Goal: Communication & Community: Answer question/provide support

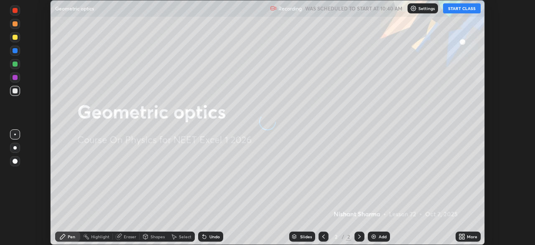
scroll to position [245, 535]
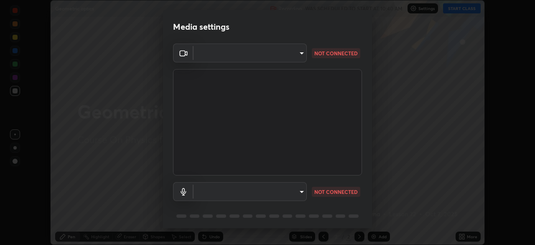
type input "6fd5a11214182fe3dbcd63879dc51230d69f1da36812afabedb7f77605f255ed"
type input "communications"
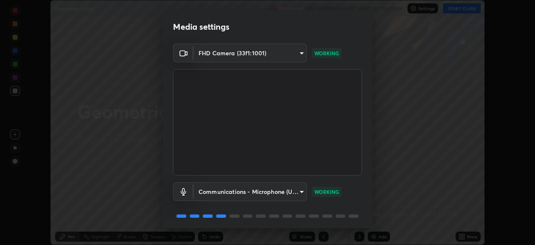
scroll to position [30, 0]
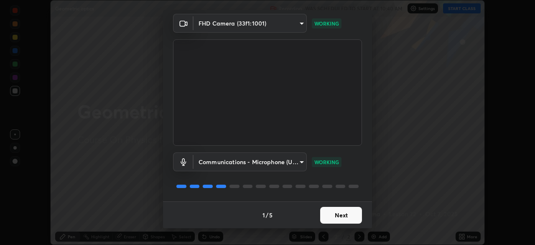
click at [336, 213] on button "Next" at bounding box center [341, 215] width 42 height 17
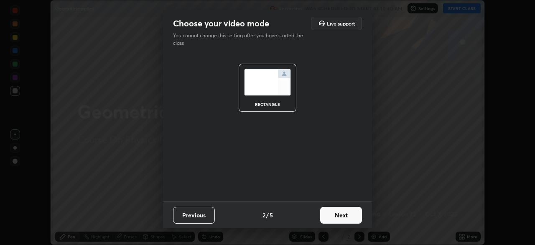
scroll to position [0, 0]
click at [339, 212] on button "Next" at bounding box center [341, 215] width 42 height 17
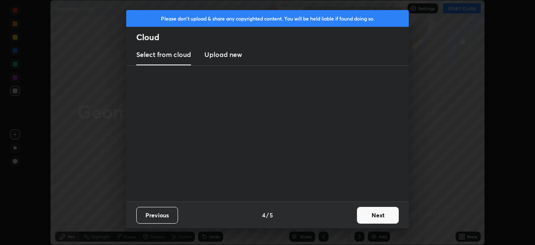
click at [348, 214] on div "Previous 4 / 5 Next" at bounding box center [267, 214] width 283 height 27
click at [350, 218] on div "Previous 4 / 5 Next" at bounding box center [267, 214] width 283 height 27
click at [362, 216] on button "Next" at bounding box center [378, 215] width 42 height 17
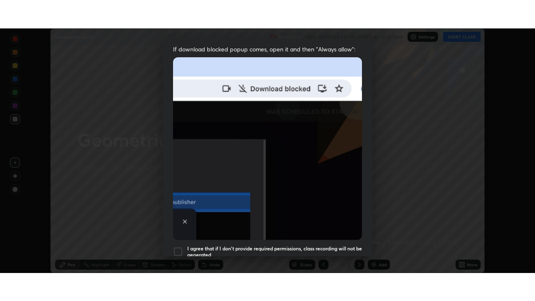
scroll to position [200, 0]
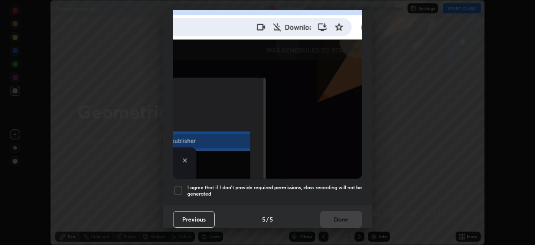
click at [176, 186] on div at bounding box center [178, 190] width 10 height 10
click at [342, 217] on button "Done" at bounding box center [341, 219] width 42 height 17
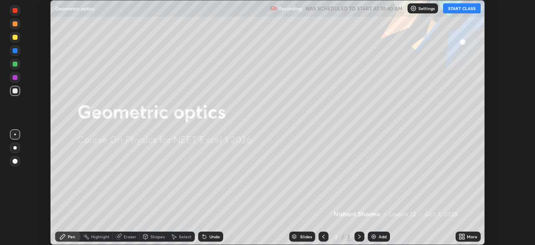
click at [459, 8] on button "START CLASS" at bounding box center [462, 8] width 38 height 10
click at [472, 236] on div "More" at bounding box center [472, 236] width 10 height 4
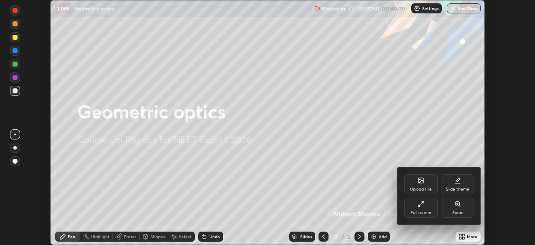
click at [415, 208] on div "Full screen" at bounding box center [420, 207] width 33 height 20
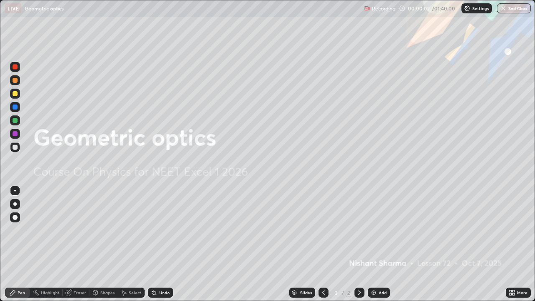
scroll to position [301, 535]
click at [379, 244] on div "Add" at bounding box center [383, 293] width 8 height 4
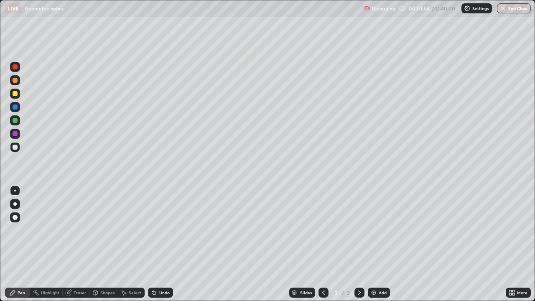
click at [374, 244] on img at bounding box center [373, 292] width 7 height 7
click at [161, 244] on div "Undo" at bounding box center [164, 293] width 10 height 4
click at [82, 244] on div "Eraser" at bounding box center [80, 293] width 13 height 4
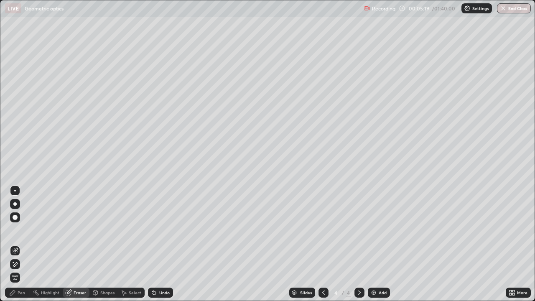
click at [20, 244] on div "Pen" at bounding box center [17, 293] width 25 height 10
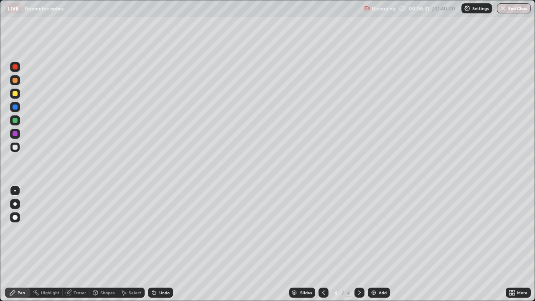
click at [163, 244] on div "Undo" at bounding box center [164, 293] width 10 height 4
click at [323, 244] on icon at bounding box center [323, 292] width 7 height 7
click at [163, 244] on div "Undo" at bounding box center [164, 293] width 10 height 4
click at [159, 244] on div "Undo" at bounding box center [160, 293] width 25 height 10
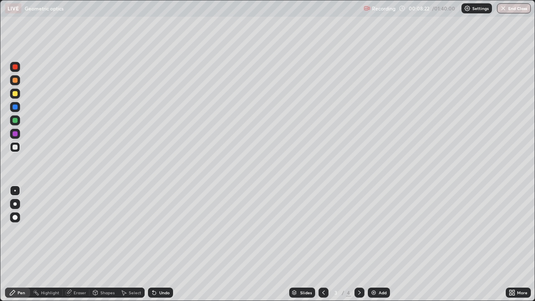
click at [166, 244] on div "Undo" at bounding box center [164, 293] width 10 height 4
click at [162, 244] on div "Undo" at bounding box center [164, 293] width 10 height 4
click at [163, 244] on div "Undo" at bounding box center [164, 293] width 10 height 4
click at [159, 244] on div "Undo" at bounding box center [164, 293] width 10 height 4
click at [14, 93] on div at bounding box center [15, 93] width 5 height 5
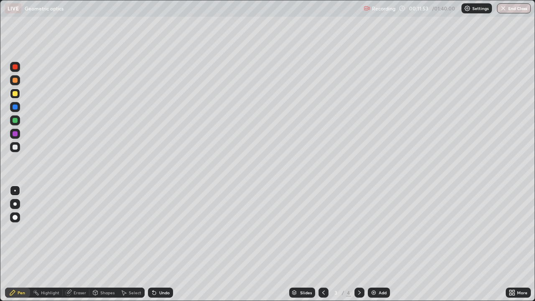
click at [163, 244] on div "Undo" at bounding box center [164, 293] width 10 height 4
click at [164, 244] on div "Undo" at bounding box center [164, 293] width 10 height 4
click at [163, 244] on div "Undo" at bounding box center [164, 293] width 10 height 4
click at [162, 244] on div "Undo" at bounding box center [164, 293] width 10 height 4
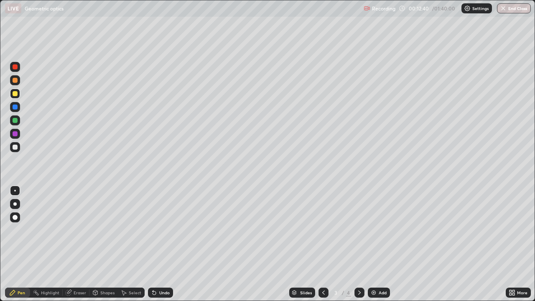
click at [161, 244] on div "Undo" at bounding box center [164, 293] width 10 height 4
click at [79, 244] on div "Eraser" at bounding box center [80, 293] width 13 height 4
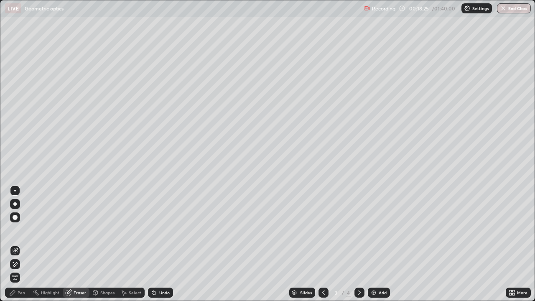
click at [25, 244] on div "Pen" at bounding box center [22, 293] width 8 height 4
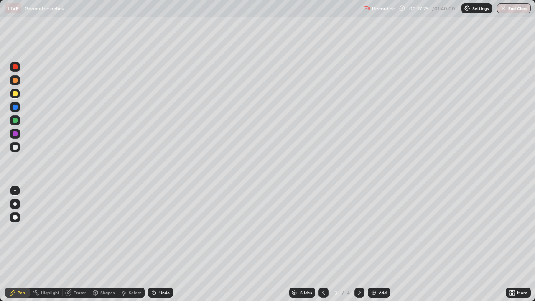
click at [359, 244] on icon at bounding box center [359, 292] width 7 height 7
click at [323, 244] on icon at bounding box center [323, 292] width 7 height 7
click at [359, 244] on icon at bounding box center [359, 292] width 7 height 7
click at [13, 147] on div at bounding box center [15, 147] width 5 height 5
click at [379, 244] on div "Add" at bounding box center [383, 293] width 8 height 4
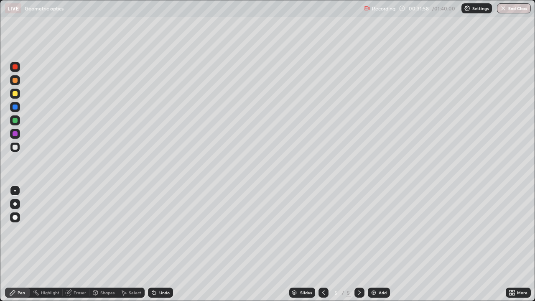
click at [323, 244] on icon at bounding box center [323, 292] width 7 height 7
click at [359, 244] on icon at bounding box center [359, 292] width 7 height 7
click at [159, 244] on div "Undo" at bounding box center [160, 293] width 25 height 10
click at [374, 244] on img at bounding box center [373, 292] width 7 height 7
click at [371, 244] on img at bounding box center [373, 292] width 7 height 7
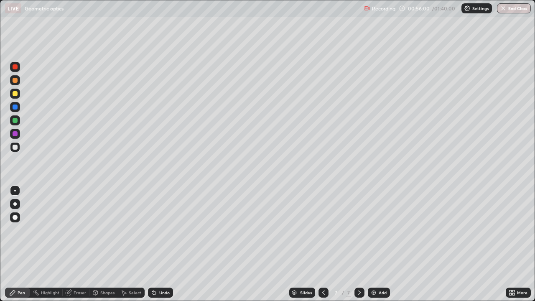
click at [377, 244] on div "Add" at bounding box center [379, 293] width 22 height 10
click at [77, 244] on div "Eraser" at bounding box center [80, 293] width 13 height 4
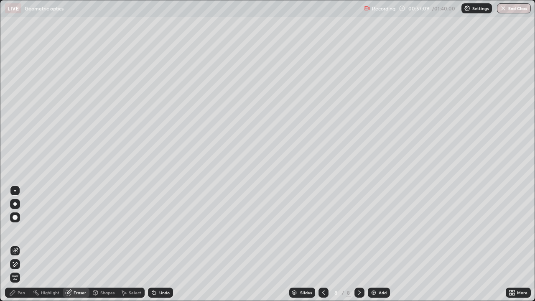
click at [21, 244] on div "Pen" at bounding box center [22, 293] width 8 height 4
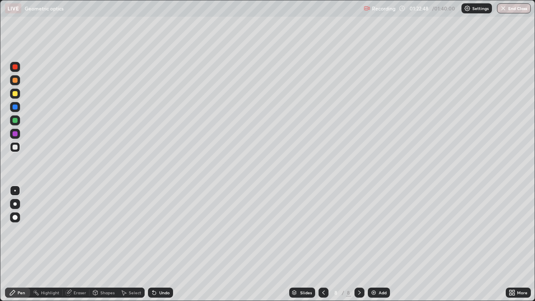
click at [379, 244] on div "Add" at bounding box center [383, 293] width 8 height 4
click at [376, 244] on img at bounding box center [373, 292] width 7 height 7
click at [161, 244] on div "Undo" at bounding box center [164, 293] width 10 height 4
click at [156, 244] on icon at bounding box center [154, 292] width 7 height 7
click at [159, 244] on div "Undo" at bounding box center [164, 293] width 10 height 4
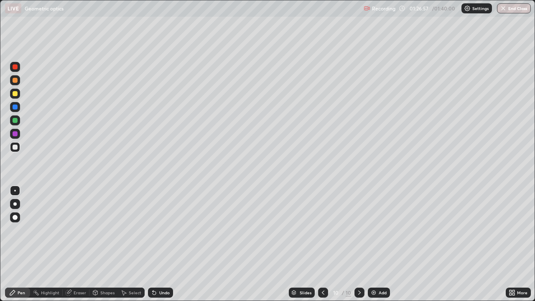
click at [159, 244] on div "Undo" at bounding box center [164, 293] width 10 height 4
click at [162, 244] on div "Undo" at bounding box center [164, 293] width 10 height 4
click at [378, 244] on div "Add" at bounding box center [379, 293] width 22 height 10
click at [441, 7] on div "/ 01:40:00" at bounding box center [444, 8] width 26 height 5
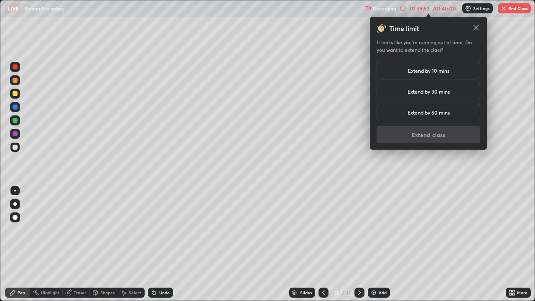
click at [439, 71] on h5 "Extend by 10 mins" at bounding box center [428, 71] width 41 height 8
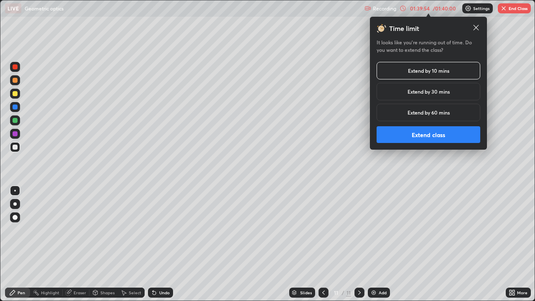
click at [462, 138] on button "Extend class" at bounding box center [429, 134] width 104 height 17
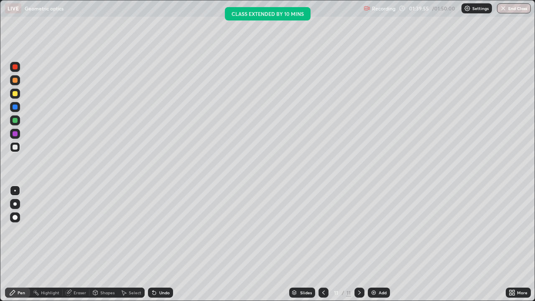
click at [515, 8] on button "End Class" at bounding box center [514, 8] width 34 height 10
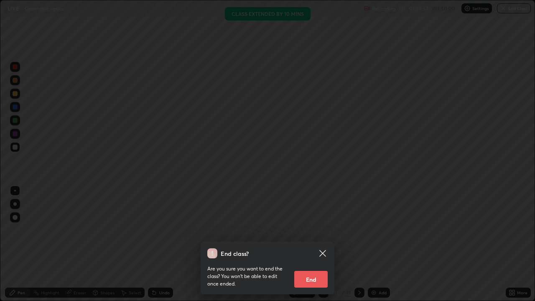
click at [318, 244] on button "End" at bounding box center [310, 279] width 33 height 17
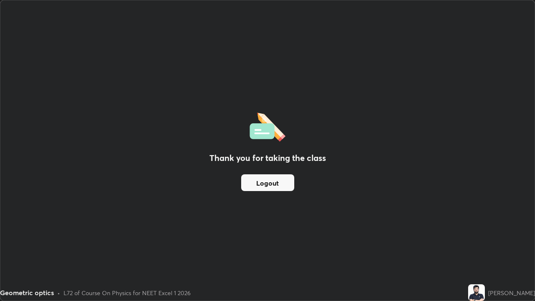
click at [270, 184] on button "Logout" at bounding box center [267, 182] width 53 height 17
